Goal: Task Accomplishment & Management: Use online tool/utility

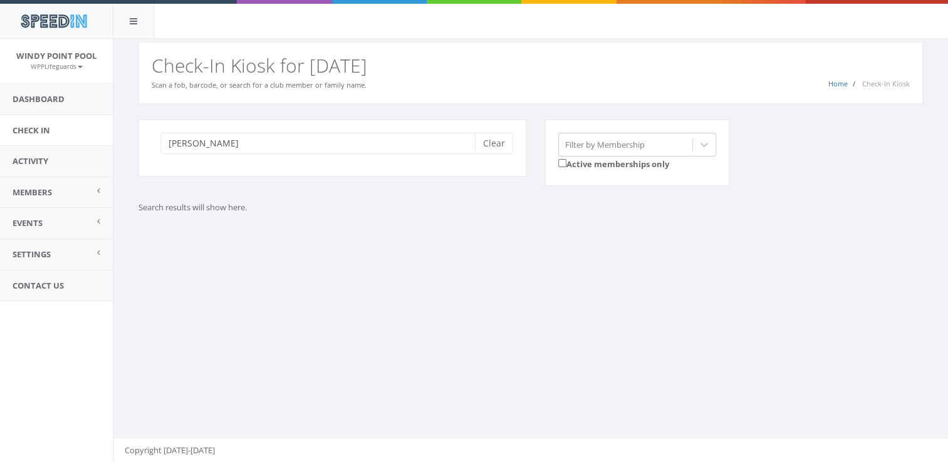
type input "lamb"
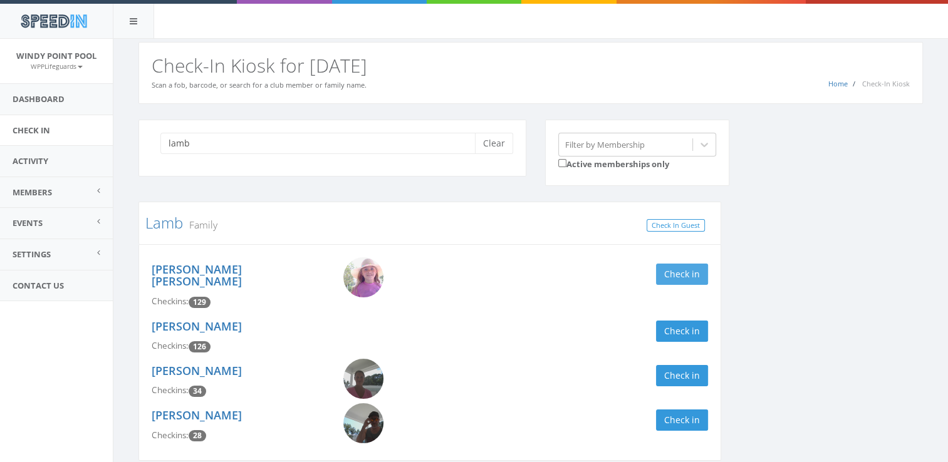
type input "lamb"
click at [684, 268] on button "Check in" at bounding box center [682, 274] width 52 height 21
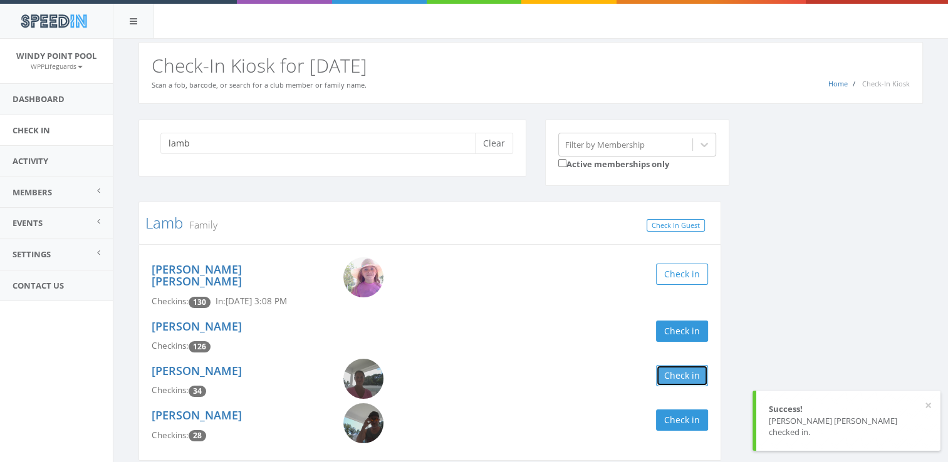
click at [674, 370] on button "Check in" at bounding box center [682, 375] width 52 height 21
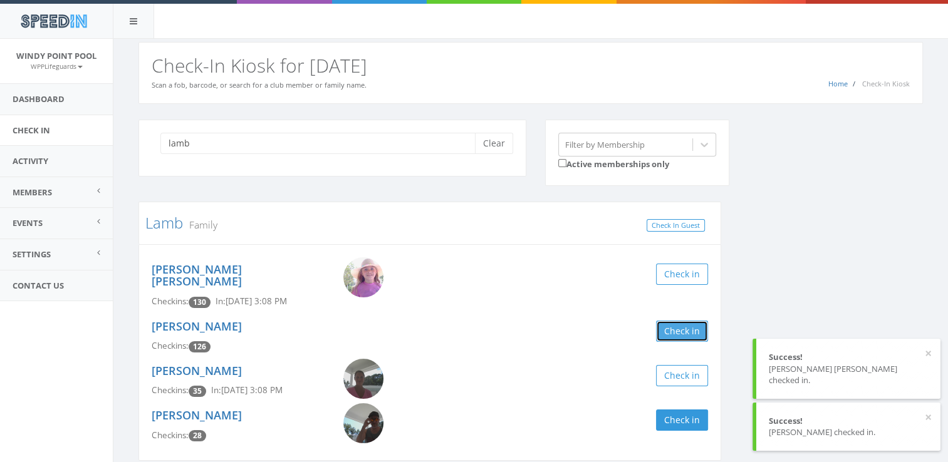
click at [677, 321] on button "Check in" at bounding box center [682, 331] width 52 height 21
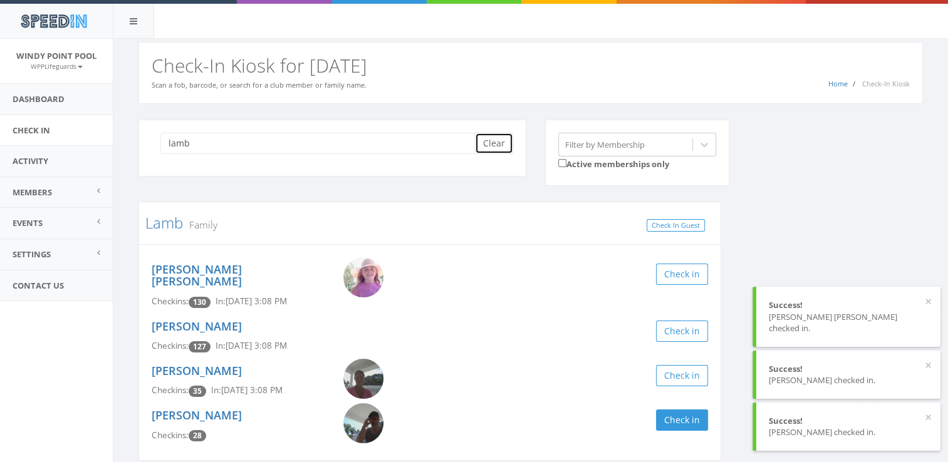
click at [475, 144] on button "Clear" at bounding box center [494, 143] width 38 height 21
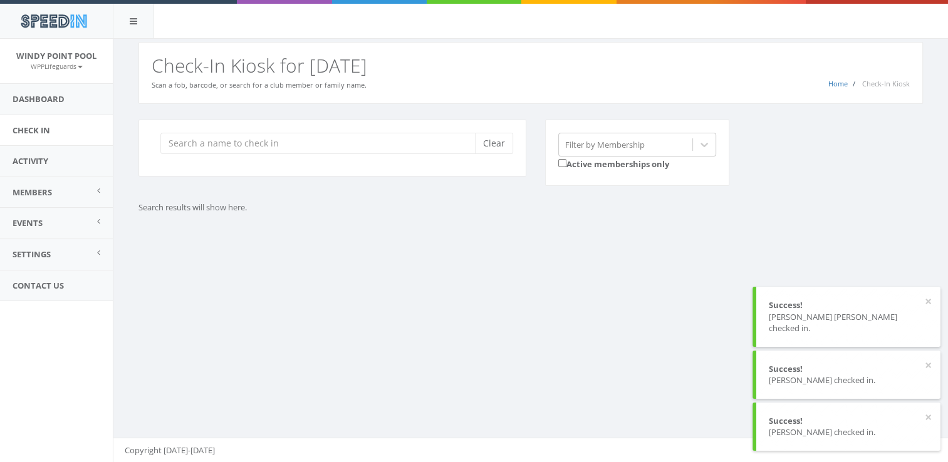
click at [150, 142] on div "Clear" at bounding box center [332, 148] width 388 height 57
click at [228, 150] on input "search" at bounding box center [322, 143] width 324 height 21
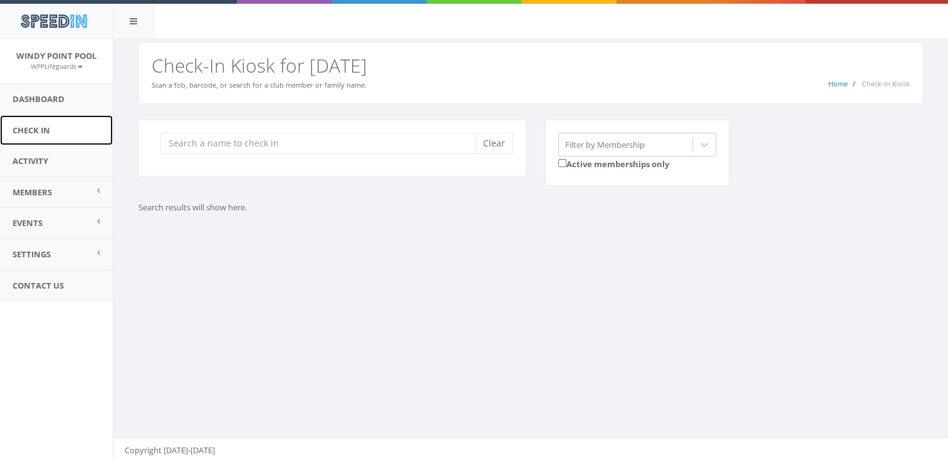
click at [58, 135] on link "Check In" at bounding box center [56, 130] width 113 height 31
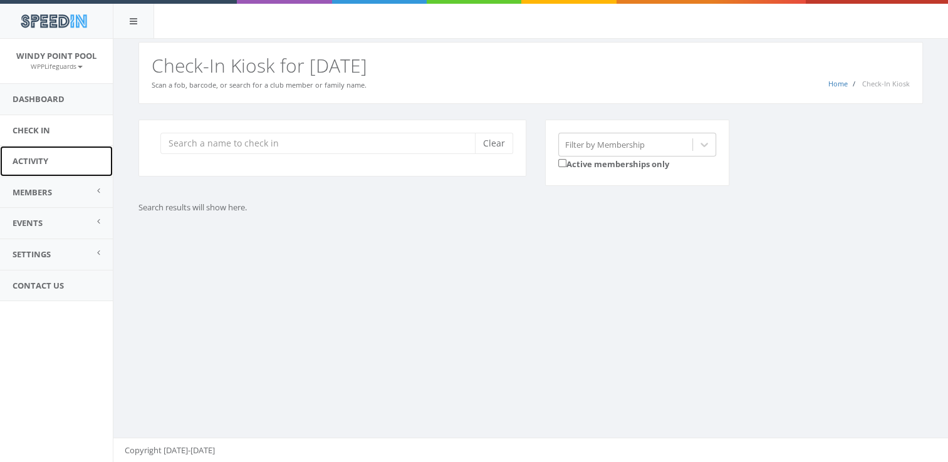
click at [55, 150] on link "Activity" at bounding box center [56, 161] width 113 height 31
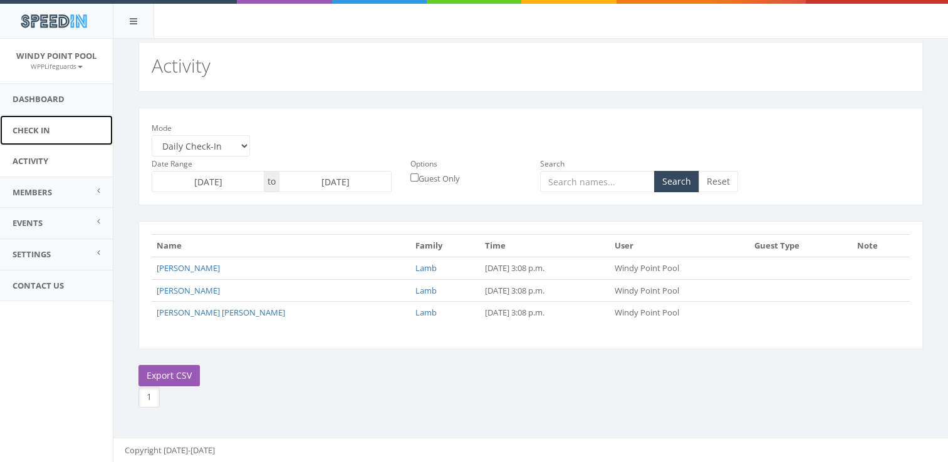
click at [43, 127] on link "Check In" at bounding box center [56, 130] width 113 height 31
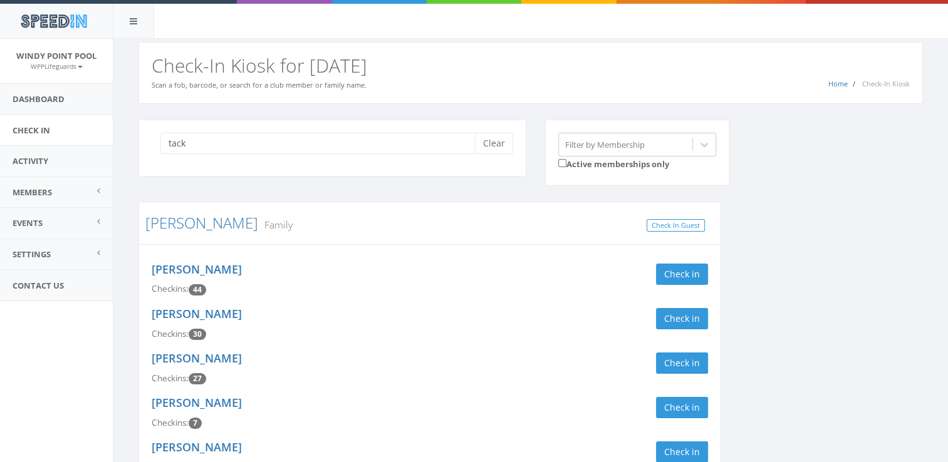
type input "tack"
click at [78, 130] on link "Check In" at bounding box center [56, 130] width 113 height 31
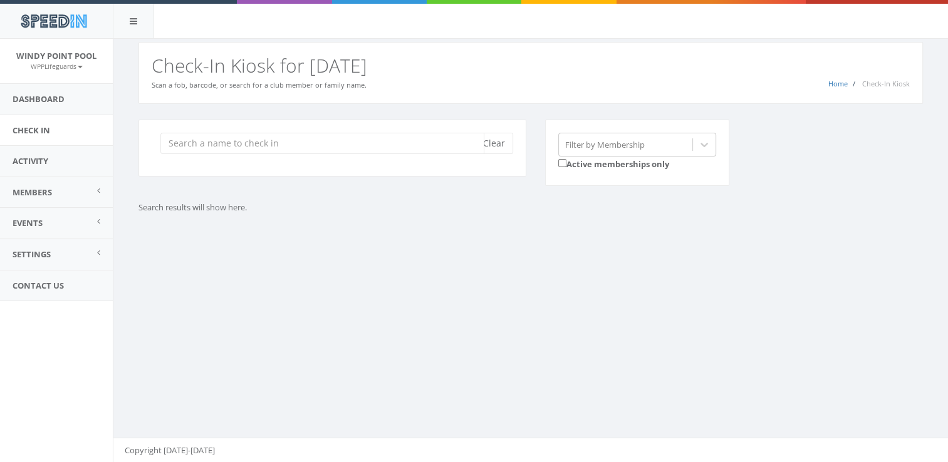
click at [257, 143] on input "search" at bounding box center [322, 143] width 324 height 21
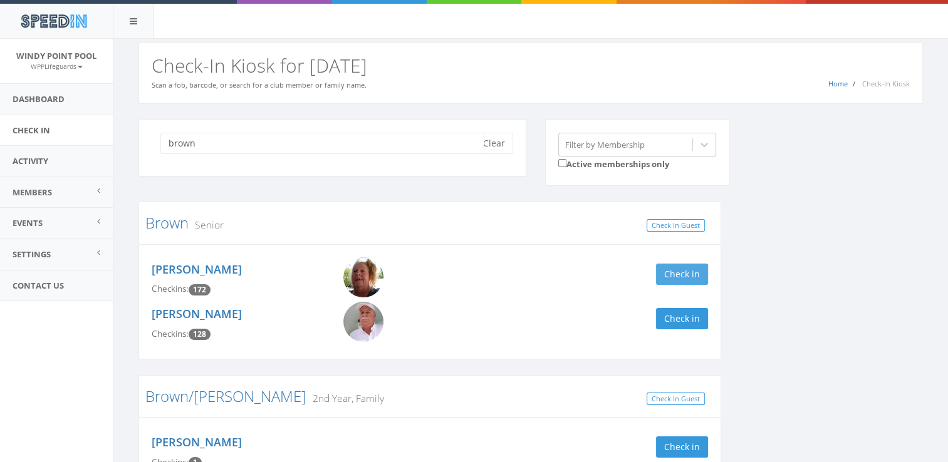
type input "brown"
click at [670, 277] on button "Check in" at bounding box center [682, 274] width 52 height 21
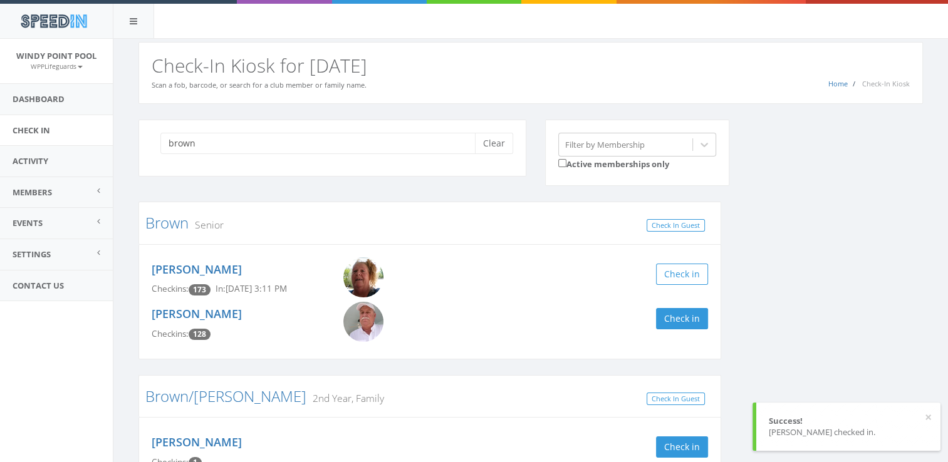
click at [679, 329] on div "Doug Morrissette Checkins: 128 Check in" at bounding box center [429, 324] width 575 height 44
click at [677, 323] on button "Check in" at bounding box center [682, 318] width 52 height 21
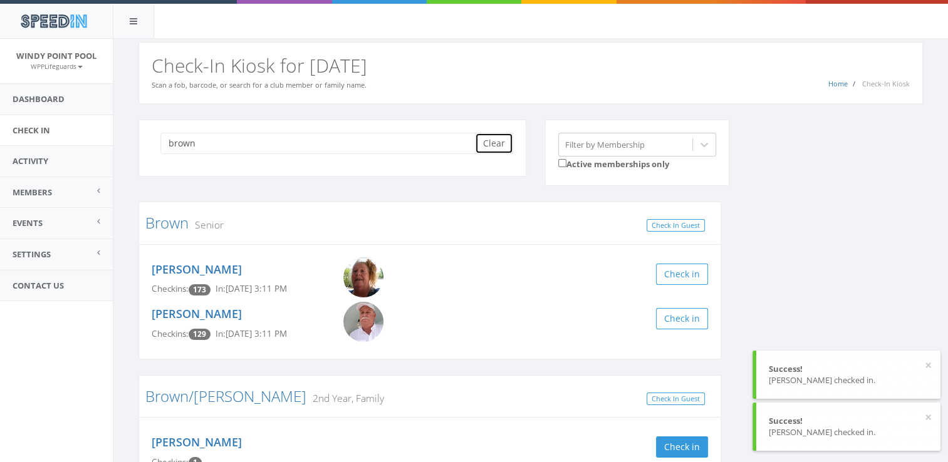
click at [497, 144] on button "Clear" at bounding box center [494, 143] width 38 height 21
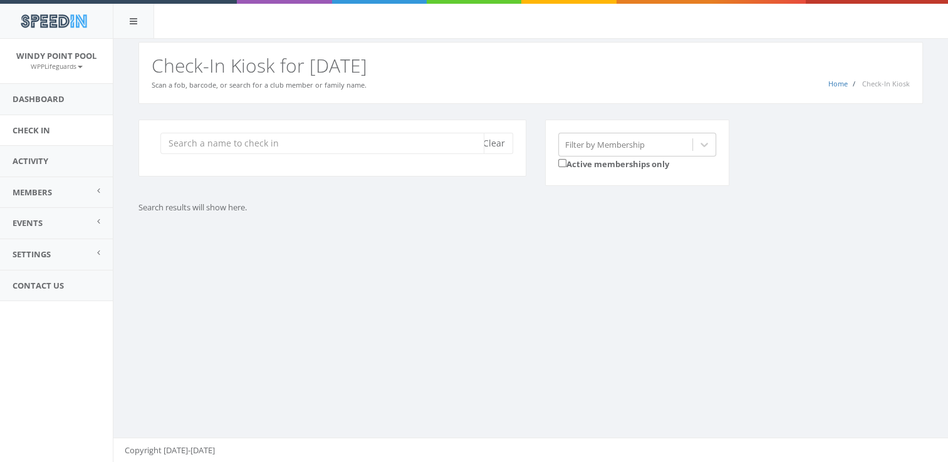
click at [268, 150] on input "search" at bounding box center [322, 143] width 324 height 21
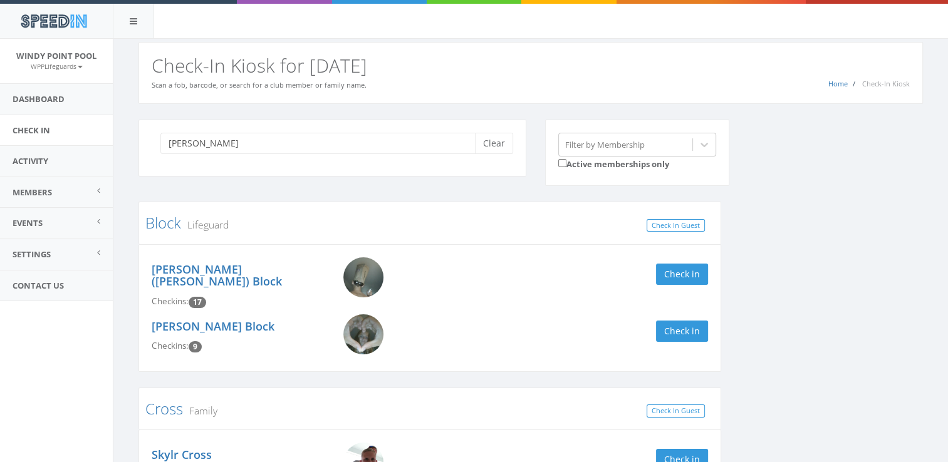
click at [378, 271] on img at bounding box center [363, 277] width 40 height 40
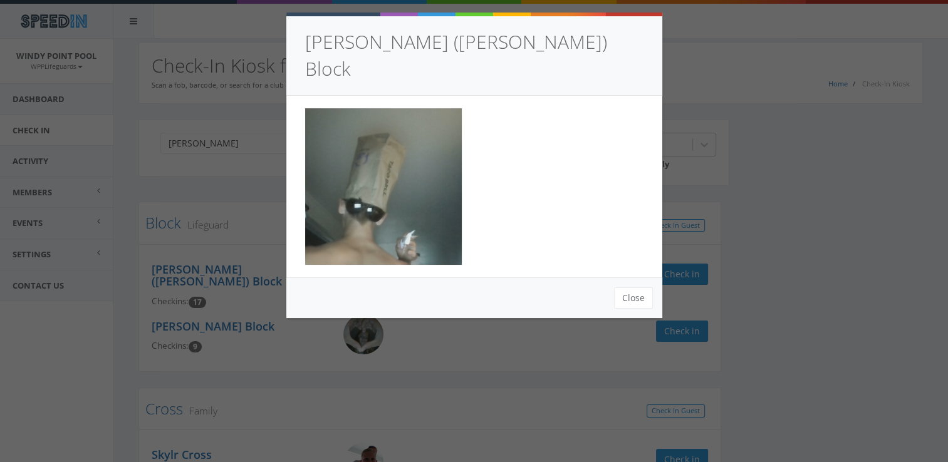
click at [401, 121] on img at bounding box center [383, 186] width 157 height 157
click at [714, 162] on div "Austin (Joel) Block Close" at bounding box center [474, 231] width 948 height 462
click at [648, 179] on div at bounding box center [474, 187] width 376 height 182
click at [622, 281] on div "Close" at bounding box center [474, 298] width 376 height 41
click at [627, 288] on button "Close" at bounding box center [633, 298] width 39 height 21
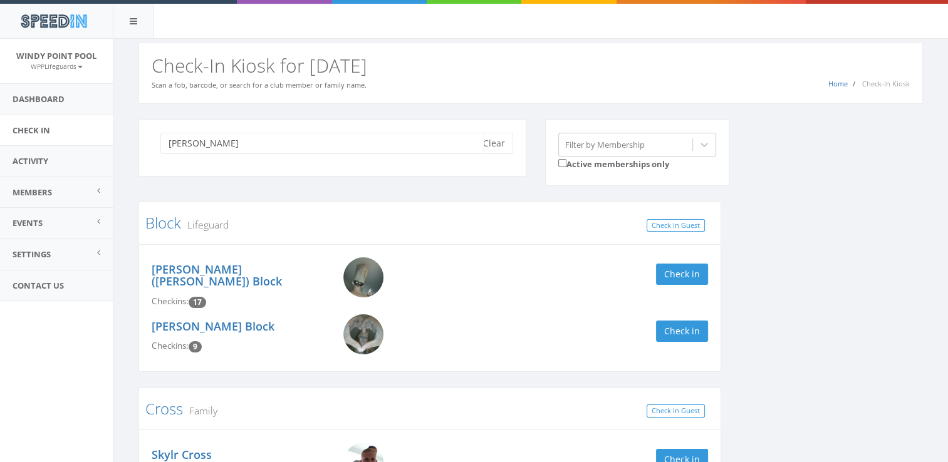
click at [316, 149] on input "joel" at bounding box center [322, 143] width 324 height 21
type input "j"
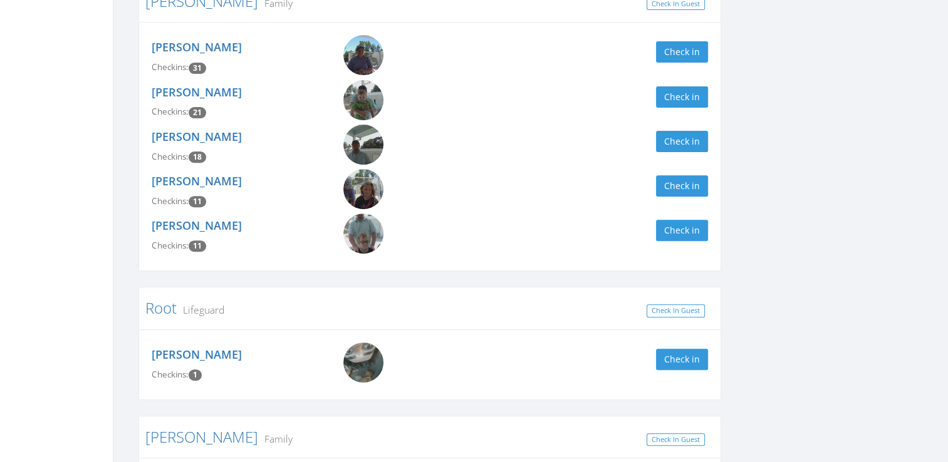
scroll to position [471, 0]
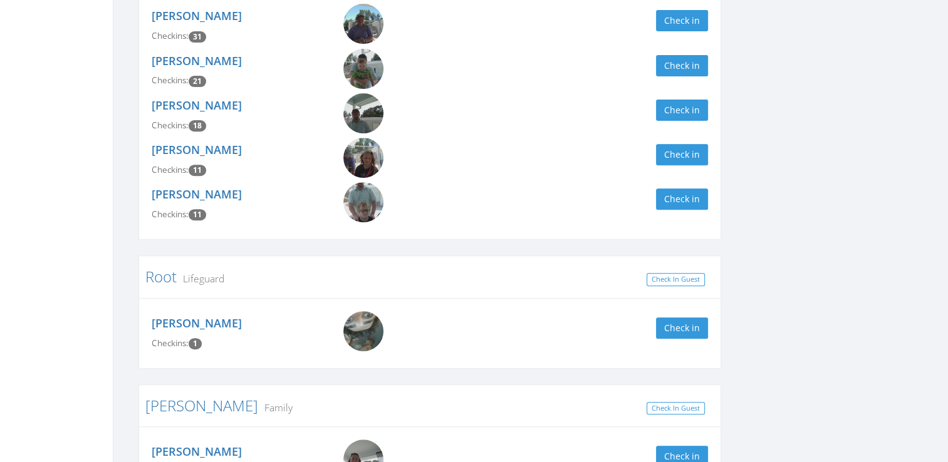
click at [360, 345] on img at bounding box center [363, 331] width 40 height 40
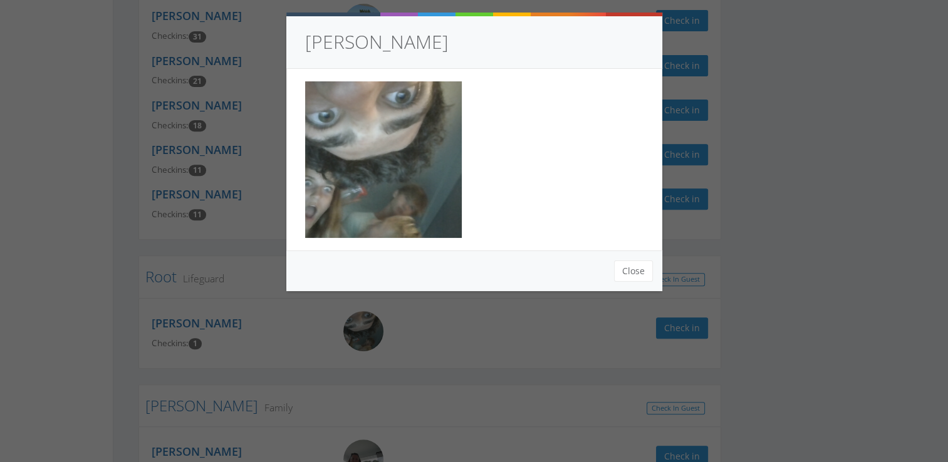
click at [383, 174] on img at bounding box center [383, 159] width 157 height 157
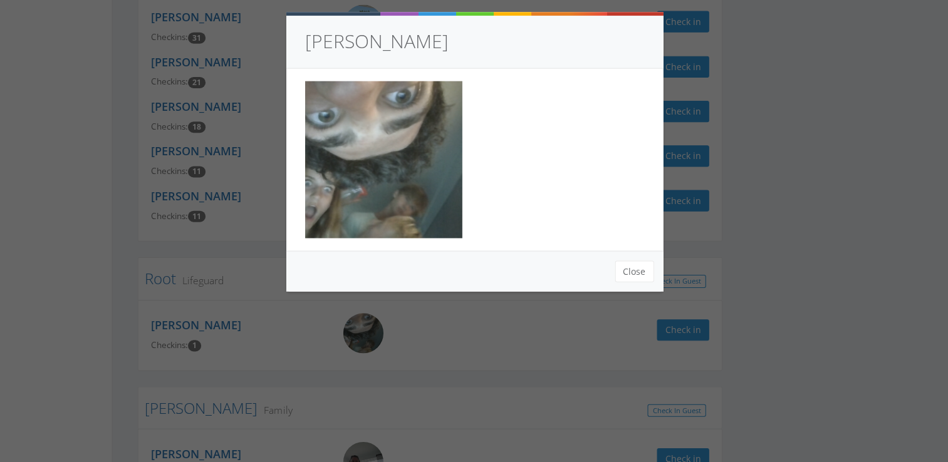
scroll to position [470, 0]
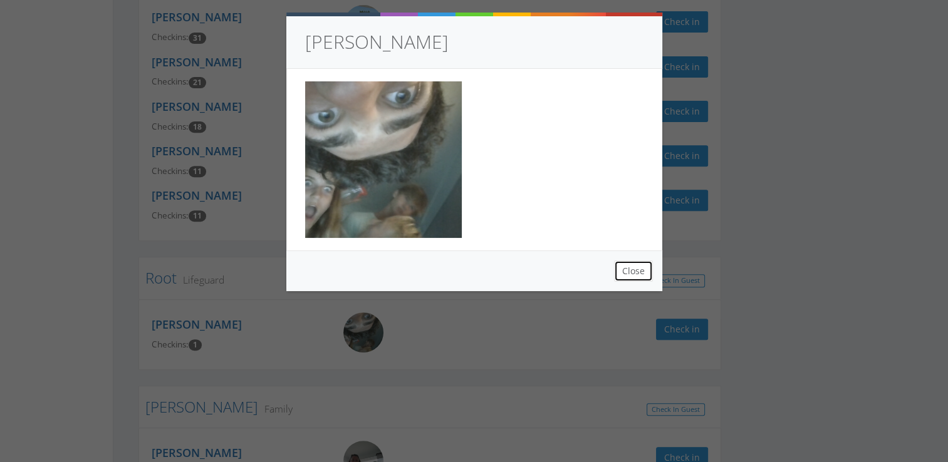
click at [625, 266] on button "Close" at bounding box center [633, 271] width 39 height 21
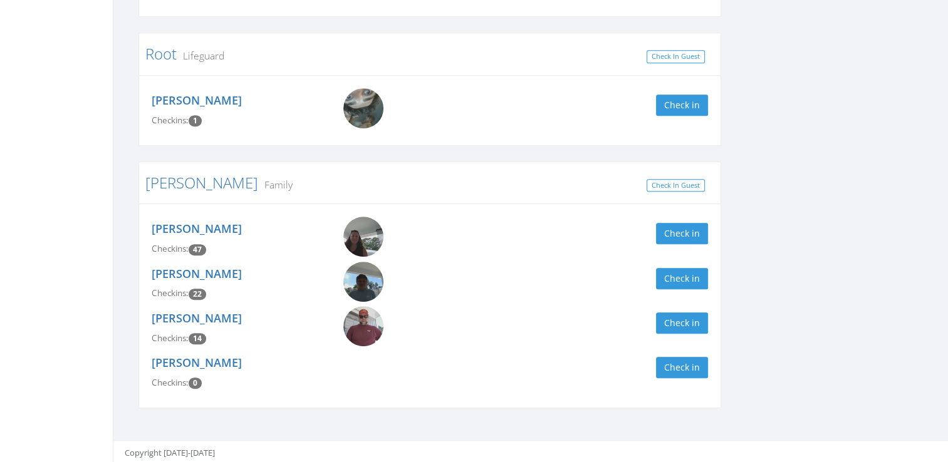
scroll to position [0, 0]
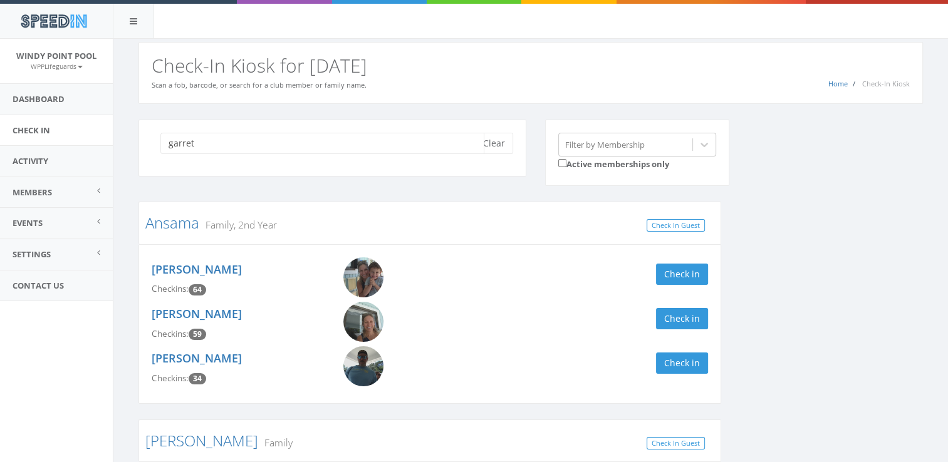
click at [242, 134] on input "garret" at bounding box center [322, 143] width 324 height 21
type input "g"
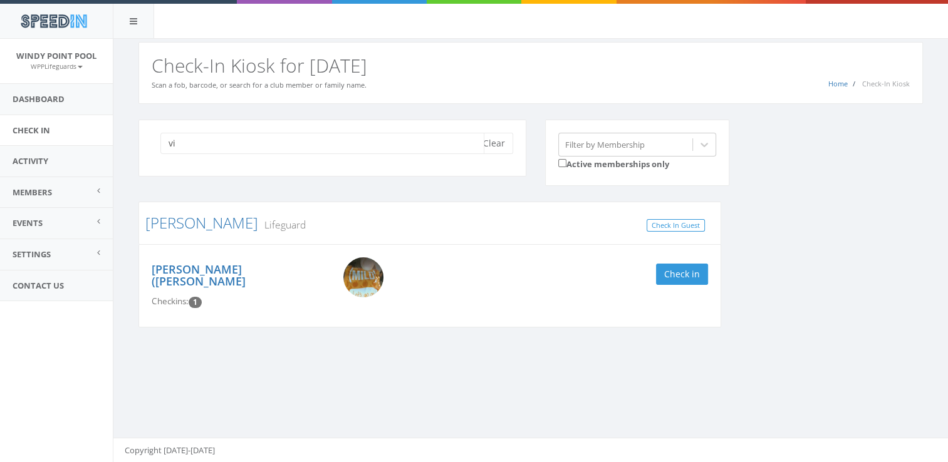
type input "v"
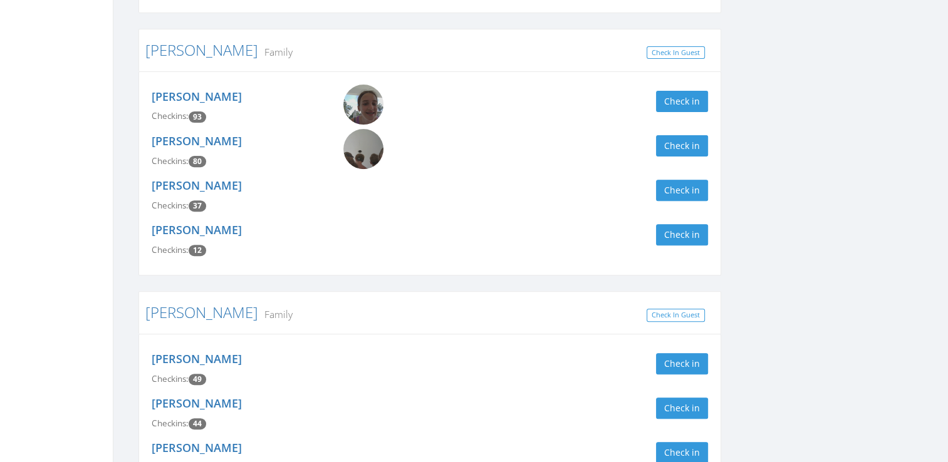
scroll to position [437, 0]
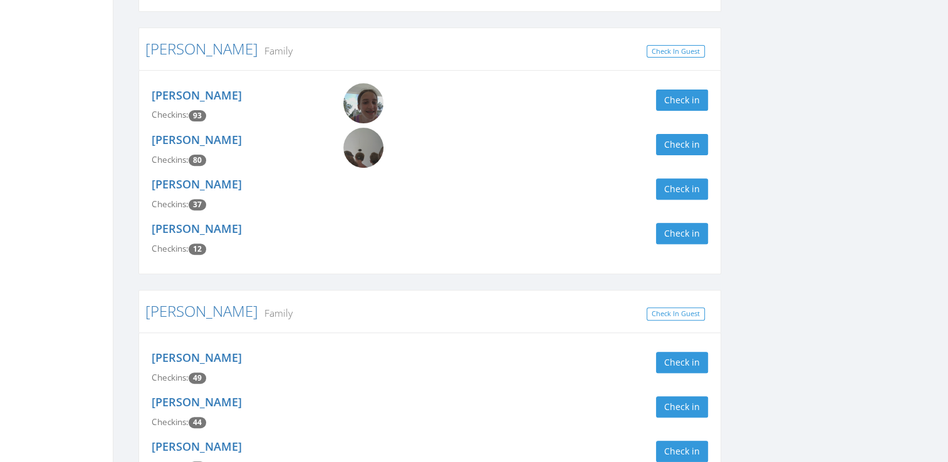
click at [369, 154] on img at bounding box center [363, 148] width 40 height 40
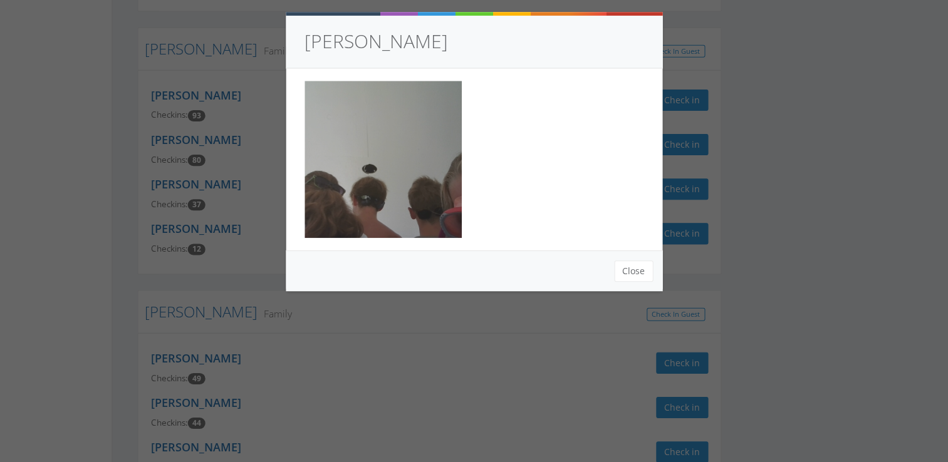
scroll to position [436, 0]
click at [627, 267] on button "Close" at bounding box center [633, 271] width 39 height 21
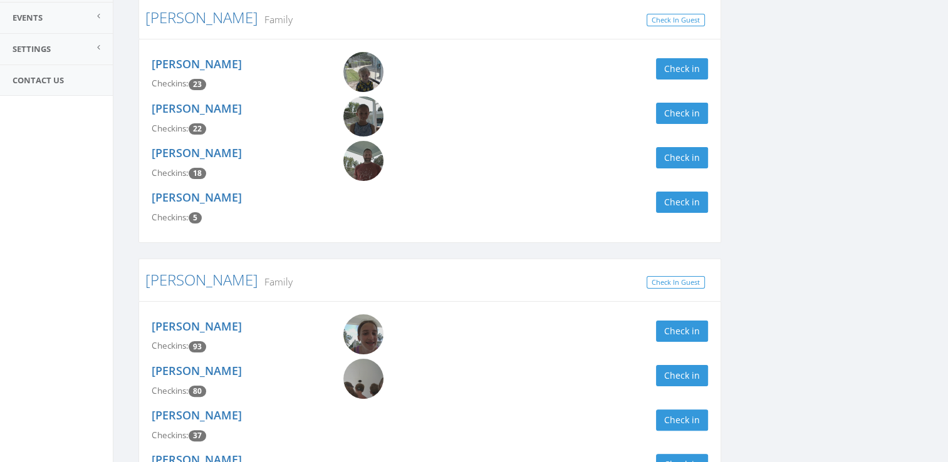
scroll to position [0, 0]
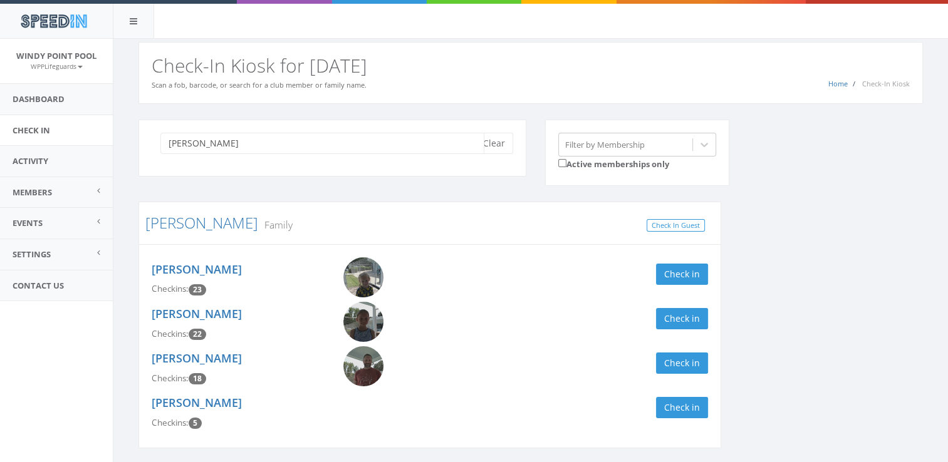
click at [202, 142] on input "nora" at bounding box center [322, 143] width 324 height 21
type input "n"
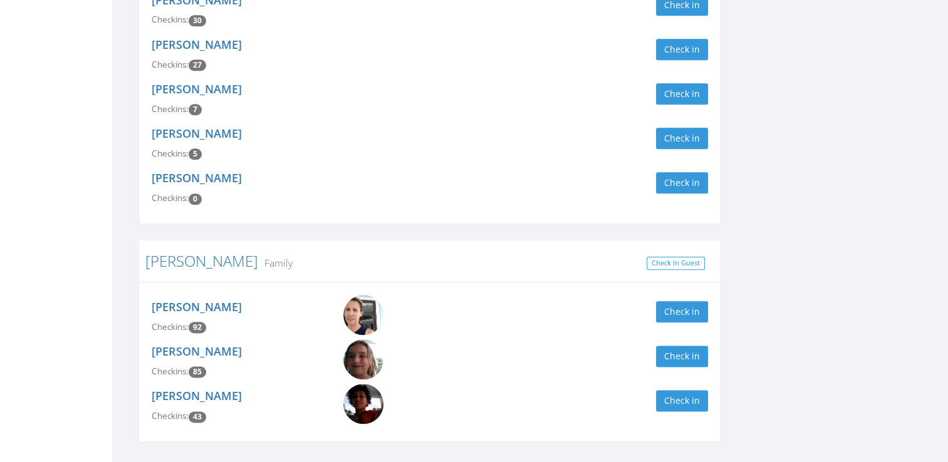
scroll to position [1486, 0]
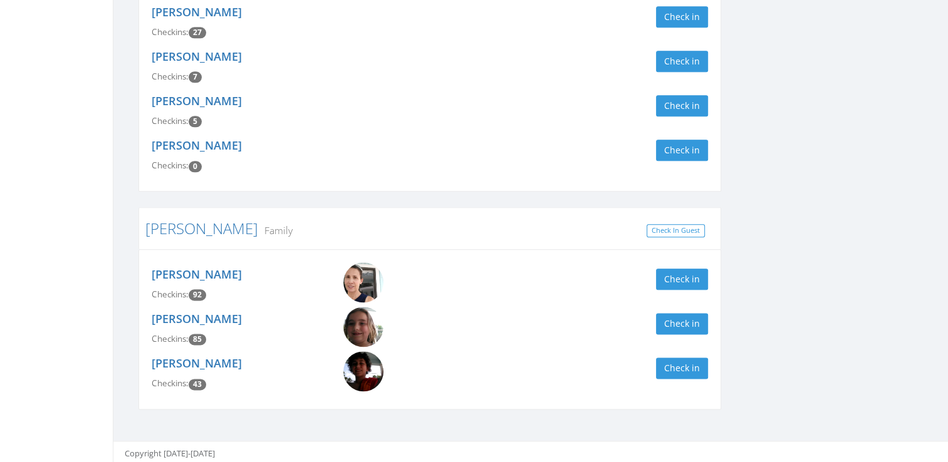
type input "jason"
click at [365, 373] on img at bounding box center [363, 371] width 40 height 40
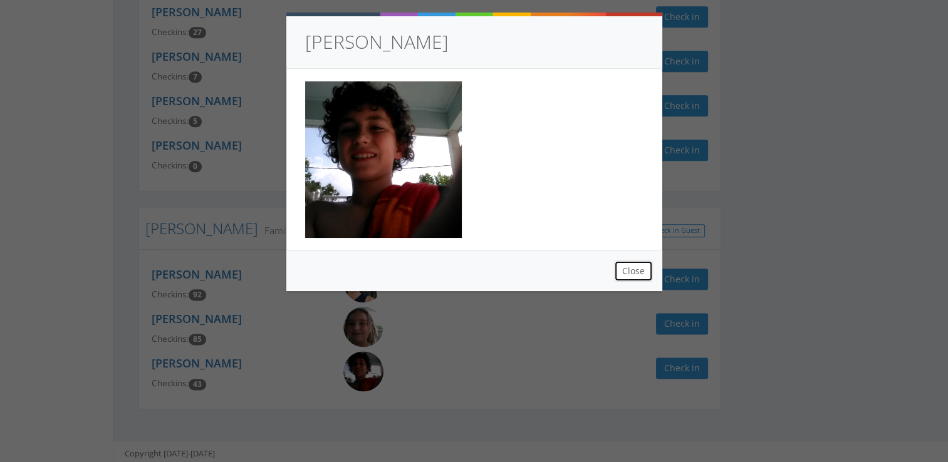
click at [633, 269] on button "Close" at bounding box center [633, 271] width 39 height 21
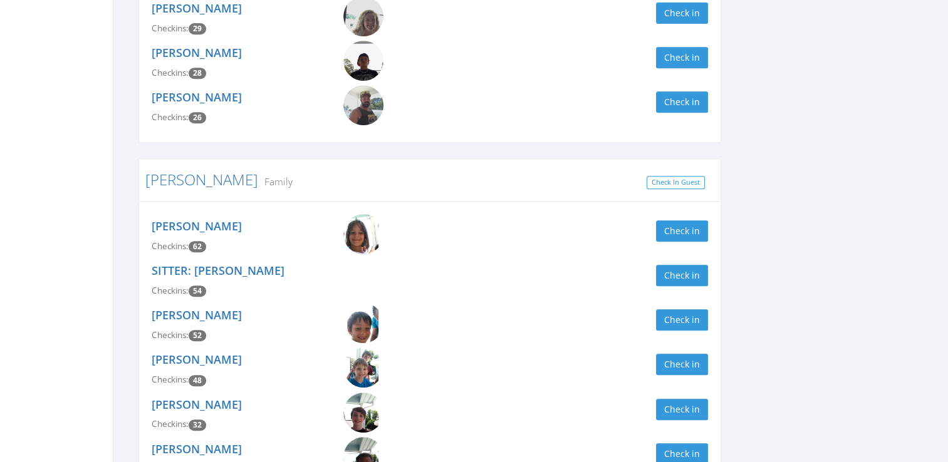
scroll to position [0, 0]
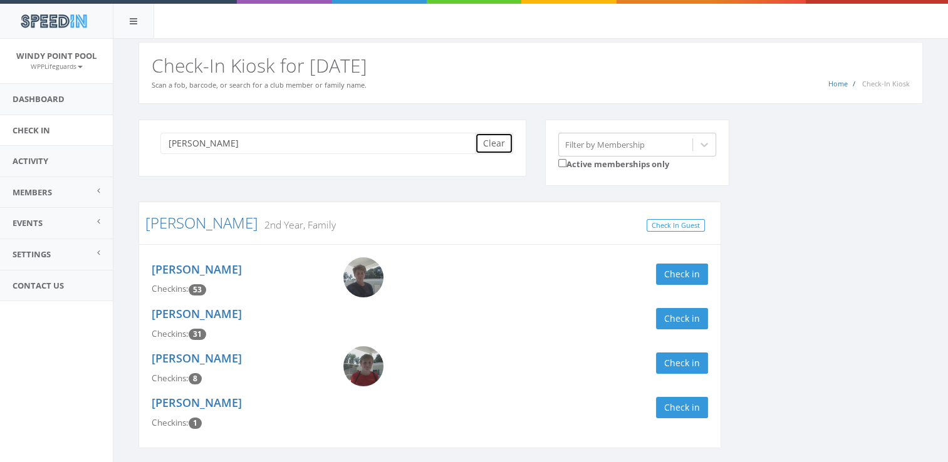
click at [486, 137] on button "Clear" at bounding box center [494, 143] width 38 height 21
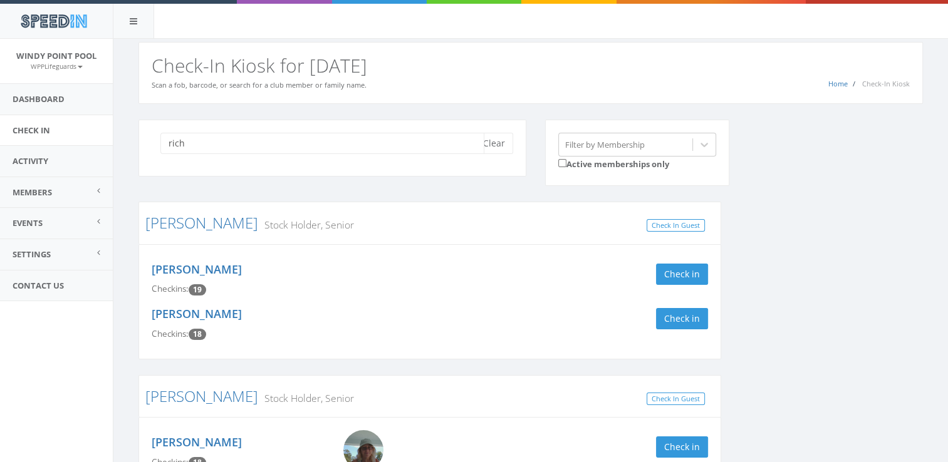
type input "rich"
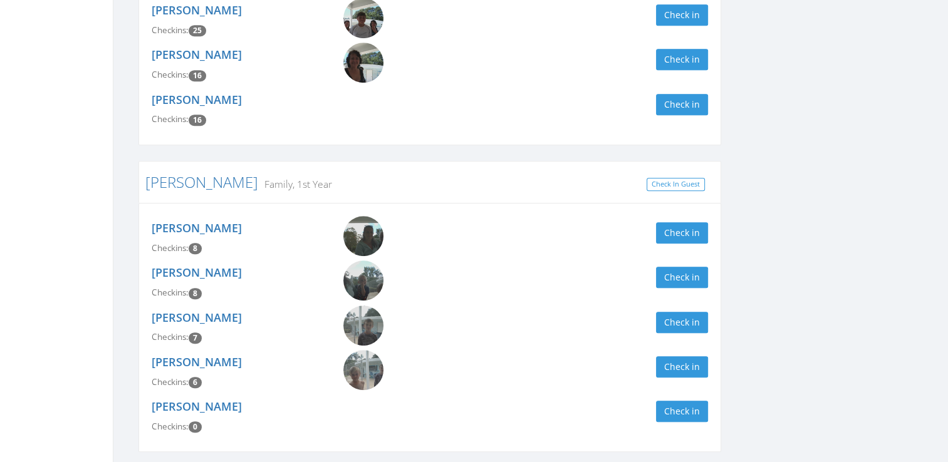
scroll to position [727, 0]
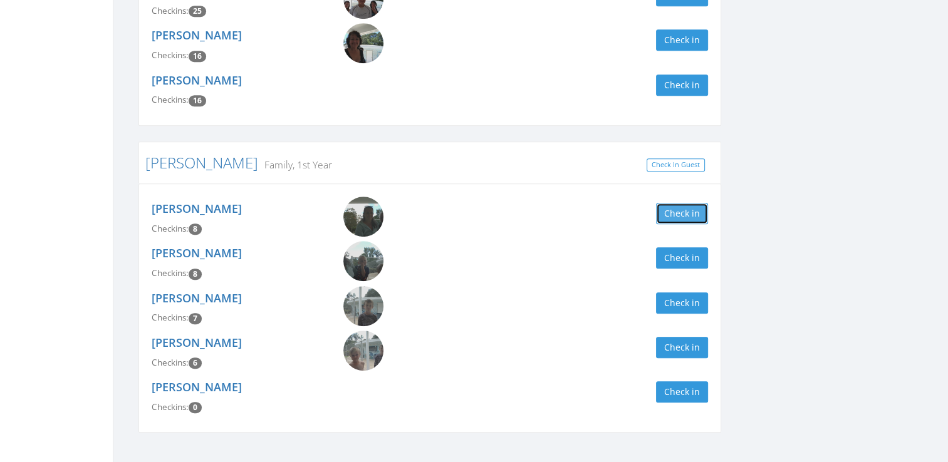
click at [680, 203] on button "Check in" at bounding box center [682, 213] width 52 height 21
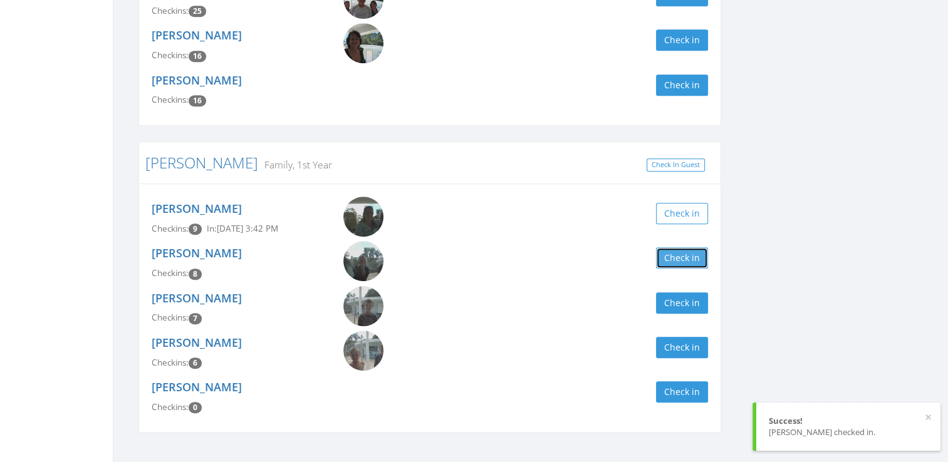
click at [702, 252] on button "Check in" at bounding box center [682, 257] width 52 height 21
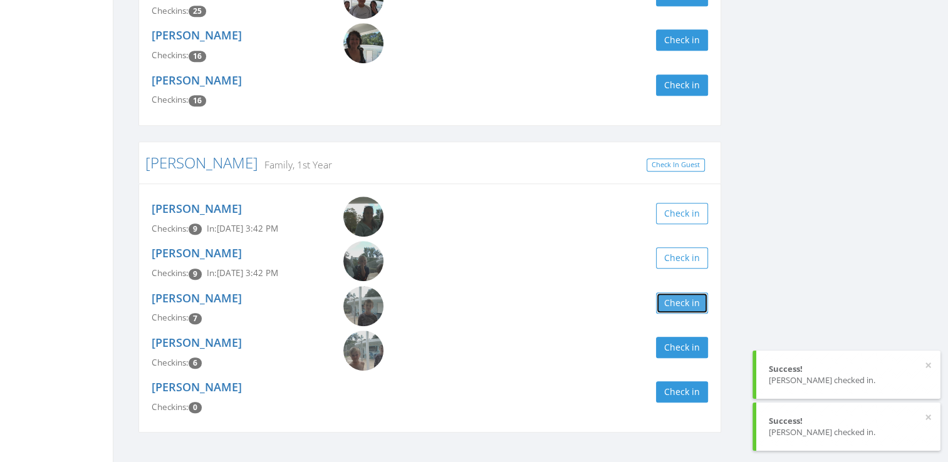
click at [697, 294] on button "Check in" at bounding box center [682, 303] width 52 height 21
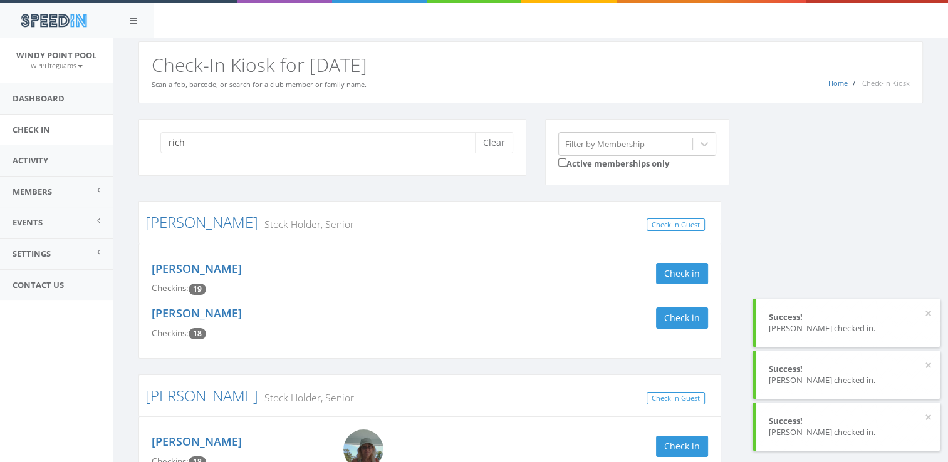
scroll to position [0, 0]
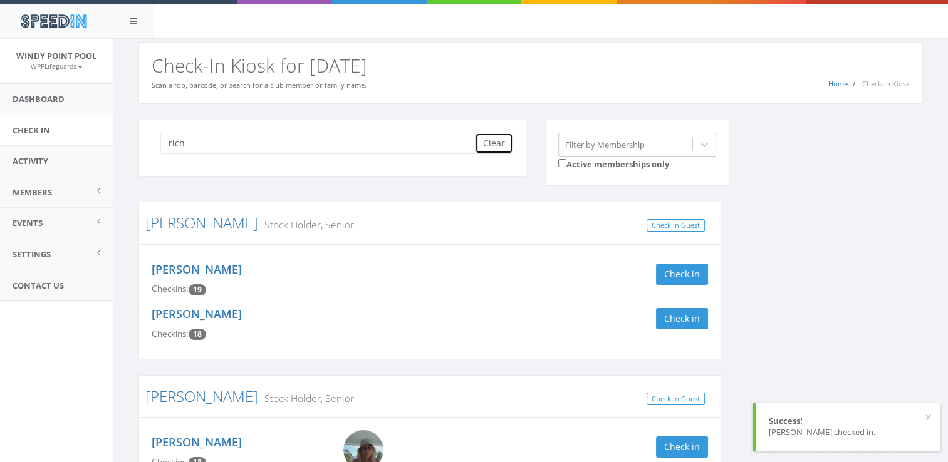
click at [496, 141] on button "Clear" at bounding box center [494, 143] width 38 height 21
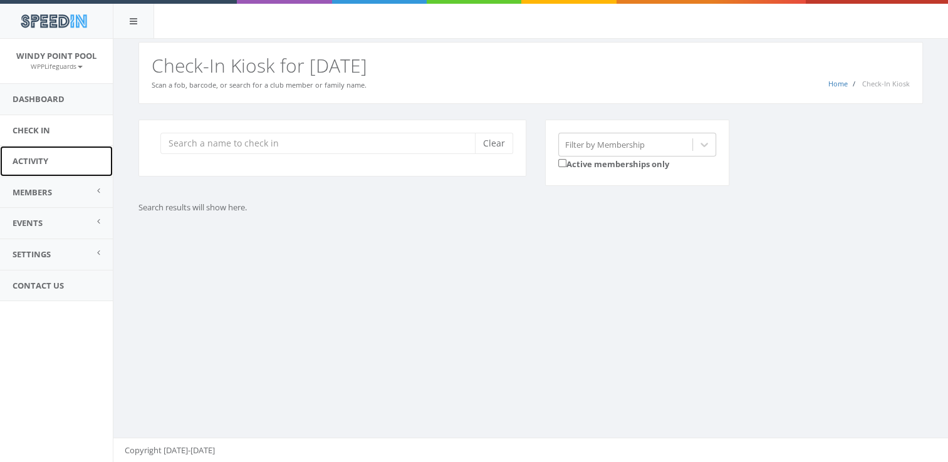
click at [67, 162] on link "Activity" at bounding box center [56, 161] width 113 height 31
